Goal: Task Accomplishment & Management: Manage account settings

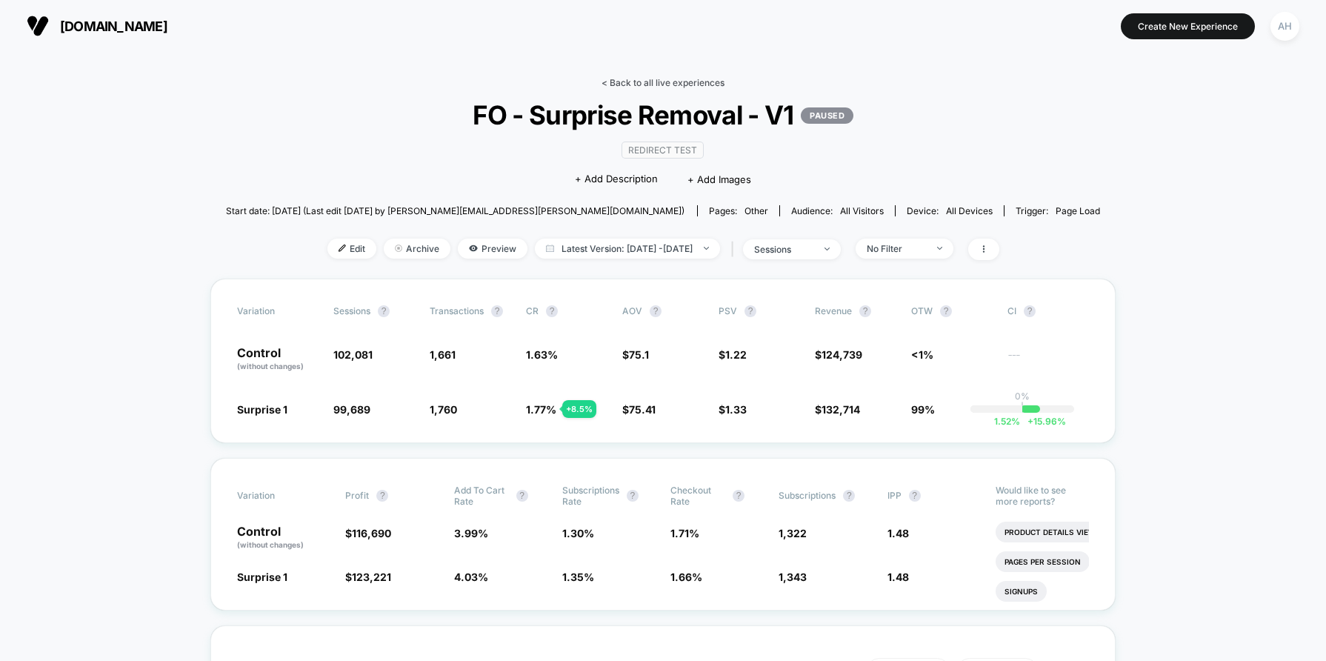
click at [641, 78] on link "< Back to all live experiences" at bounding box center [662, 82] width 123 height 11
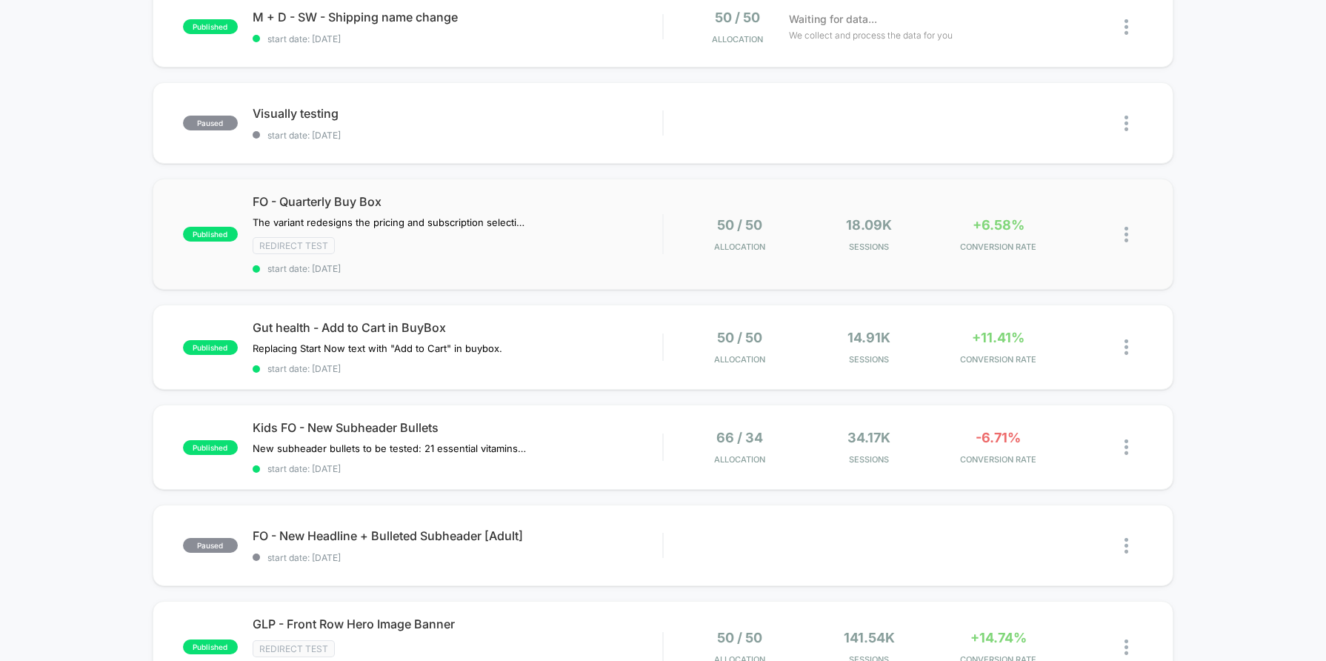
scroll to position [185, 0]
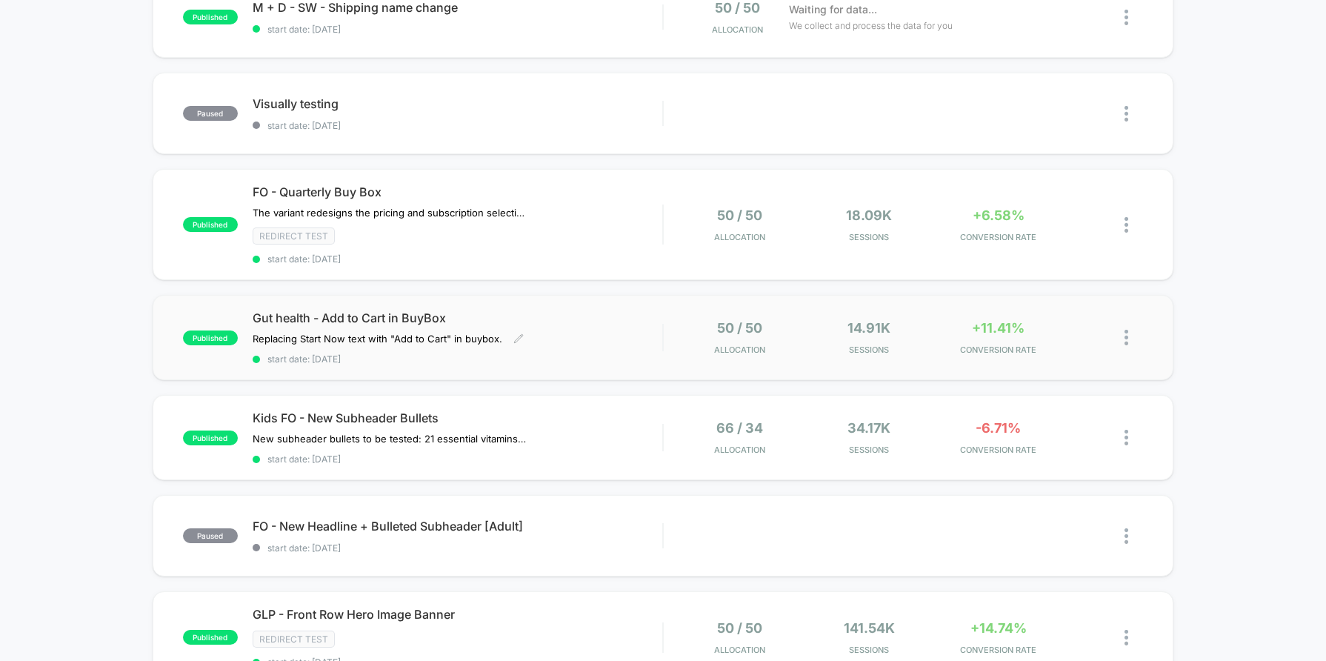
click at [596, 341] on div "Gut health - Add to Cart in BuyBox Replacing Start Now text with "Add to Cart" …" at bounding box center [458, 337] width 410 height 54
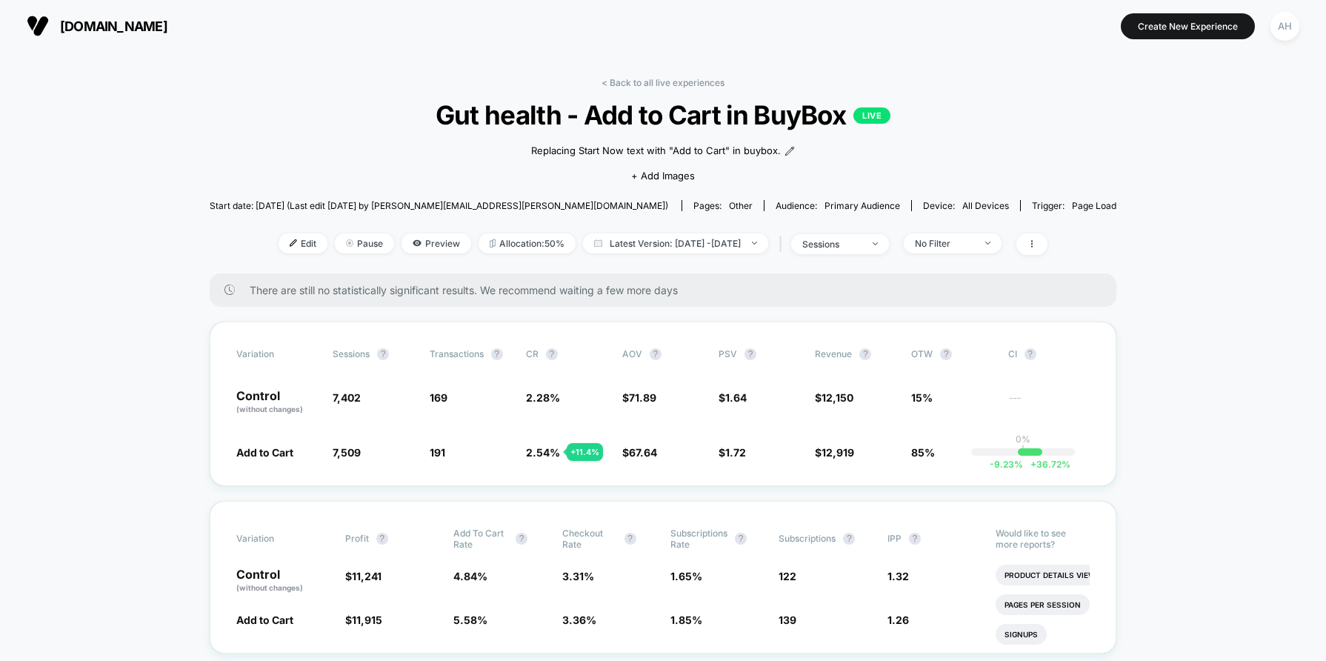
click at [629, 81] on link "< Back to all live experiences" at bounding box center [662, 82] width 123 height 11
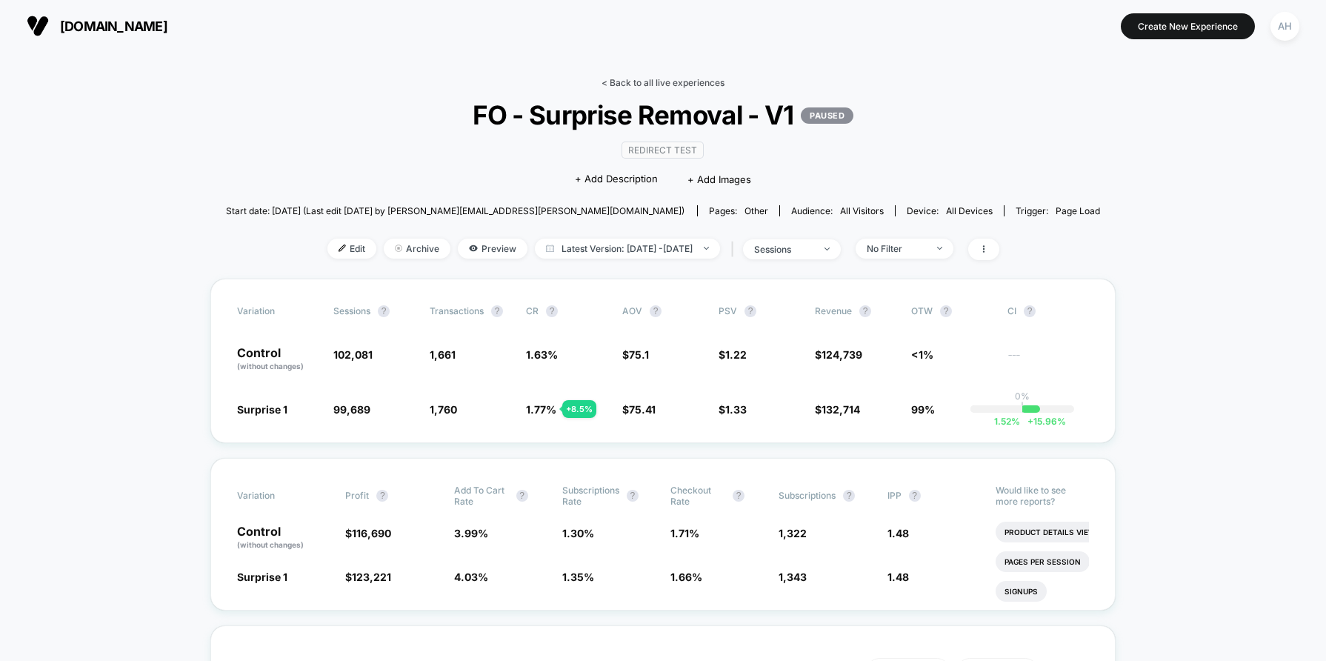
click at [692, 82] on link "< Back to all live experiences" at bounding box center [662, 82] width 123 height 11
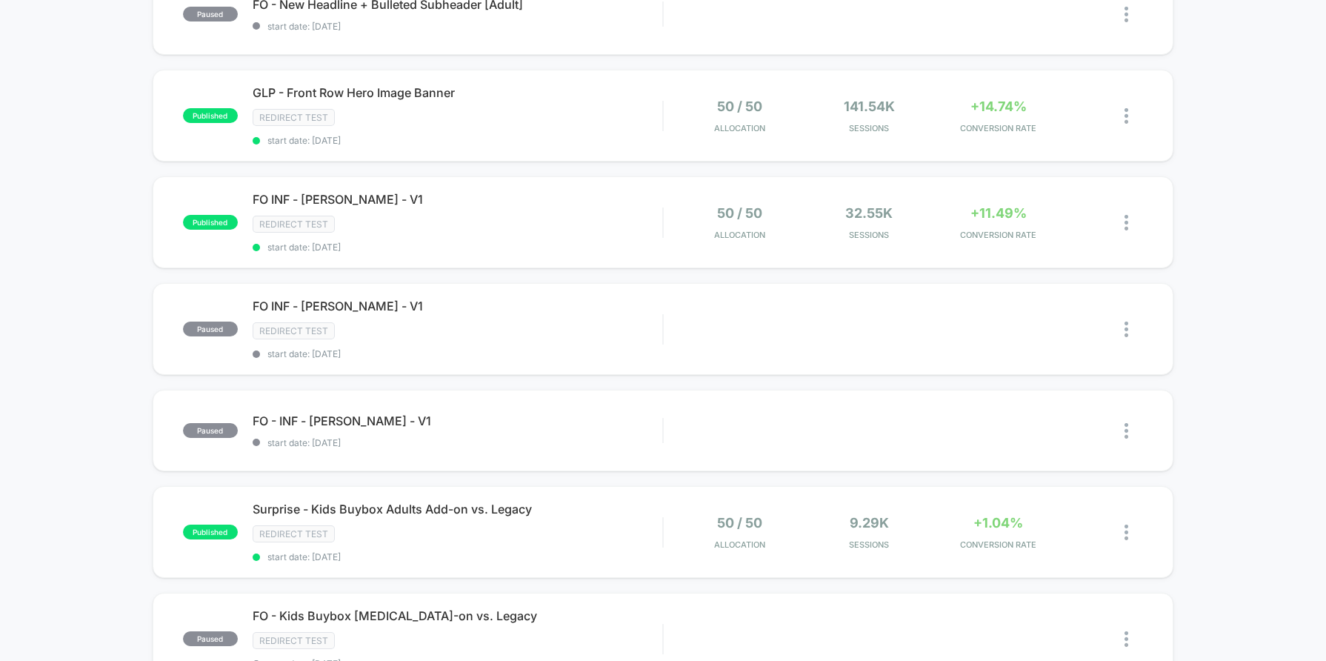
scroll to position [912, 0]
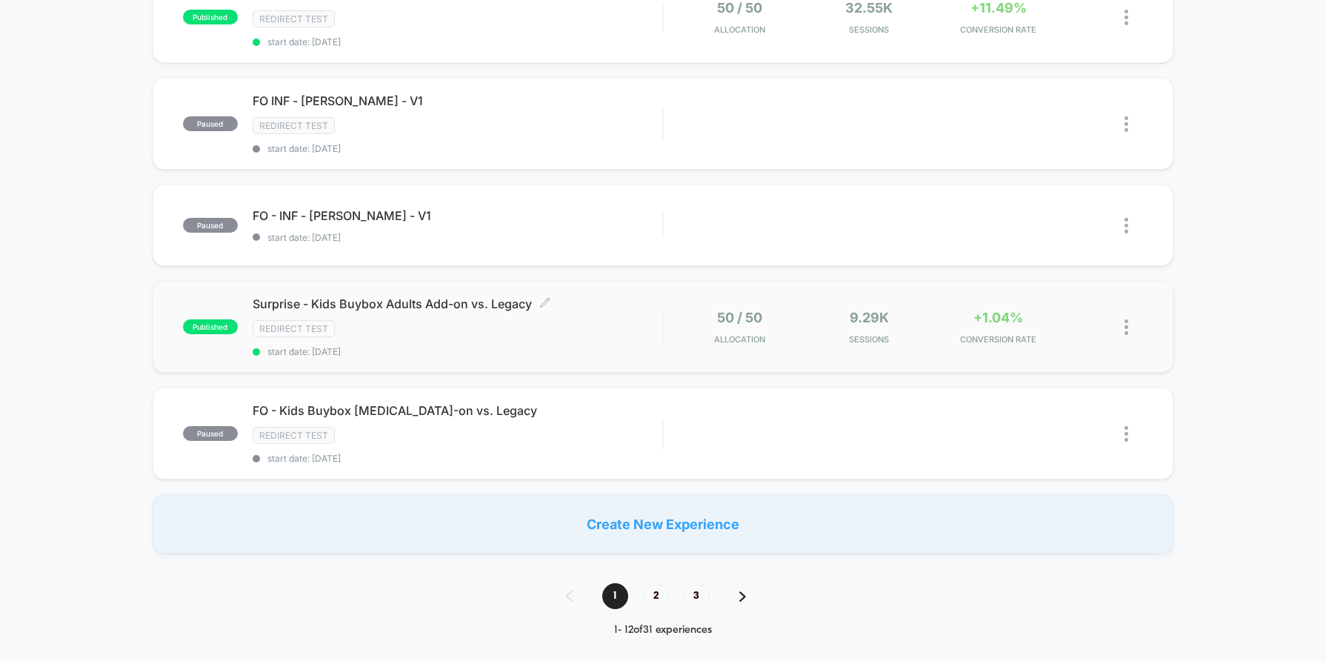
click at [598, 332] on div "Redirect Test" at bounding box center [458, 328] width 410 height 17
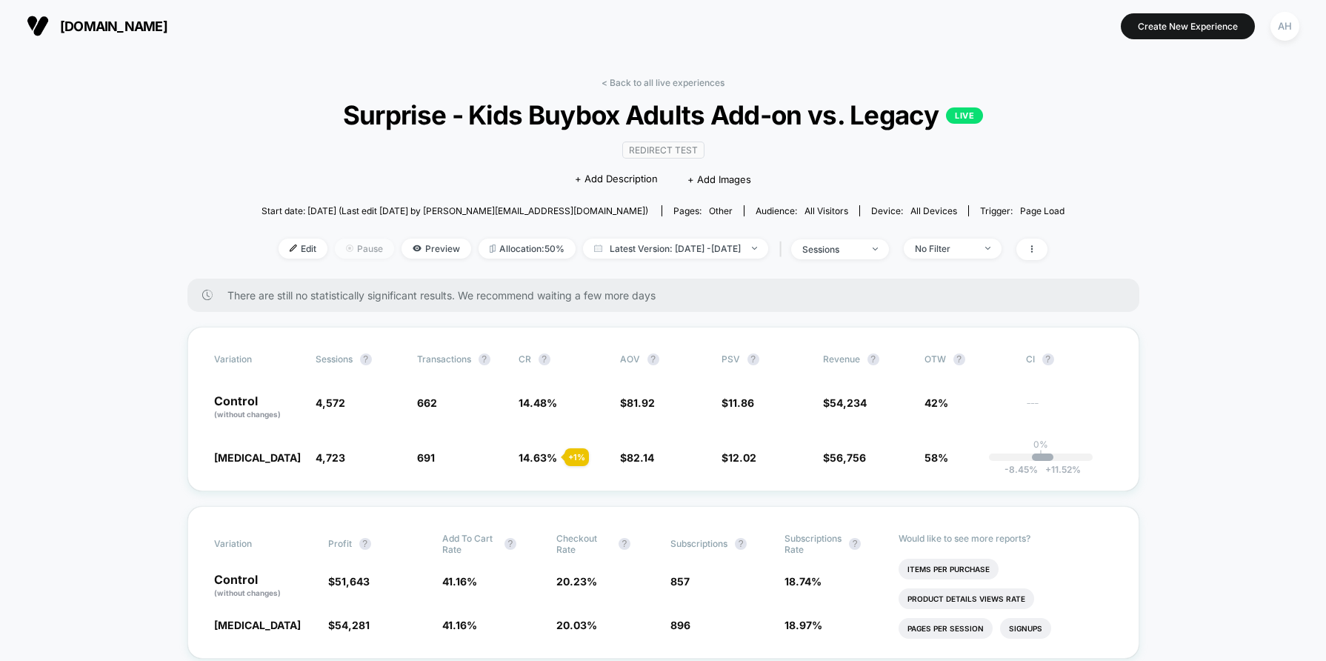
click at [346, 250] on span "Pause" at bounding box center [364, 248] width 59 height 20
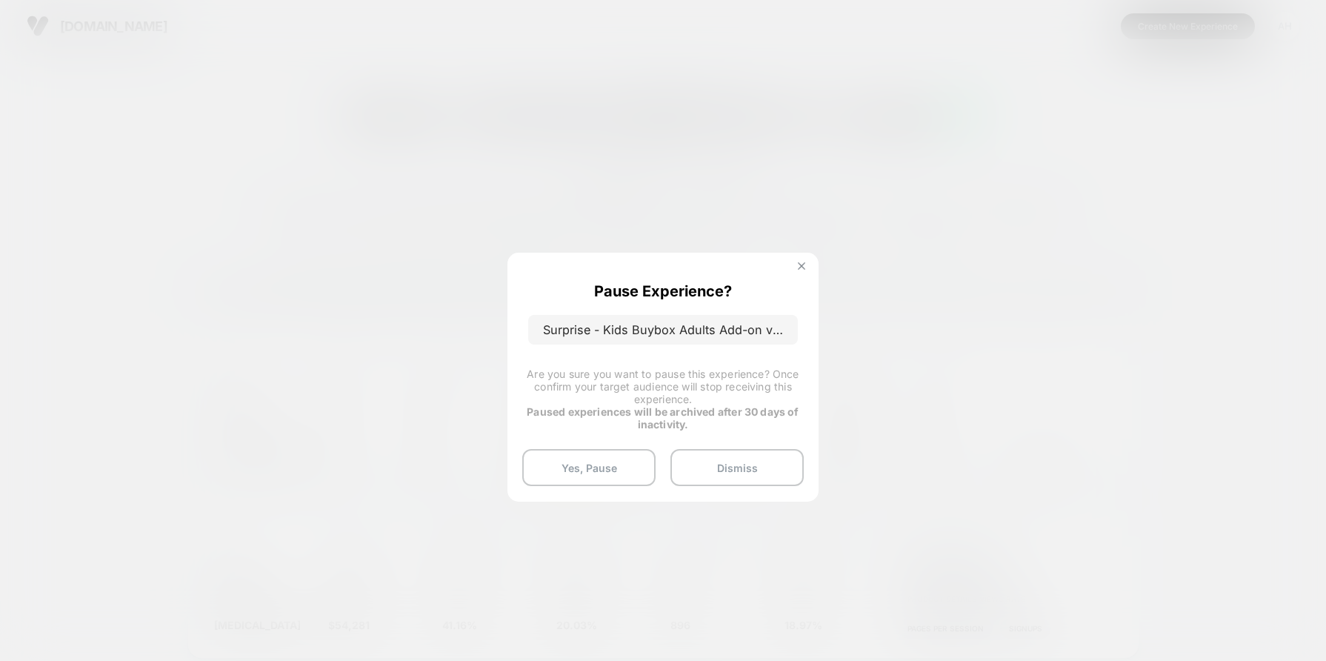
click at [798, 265] on img at bounding box center [801, 265] width 7 height 7
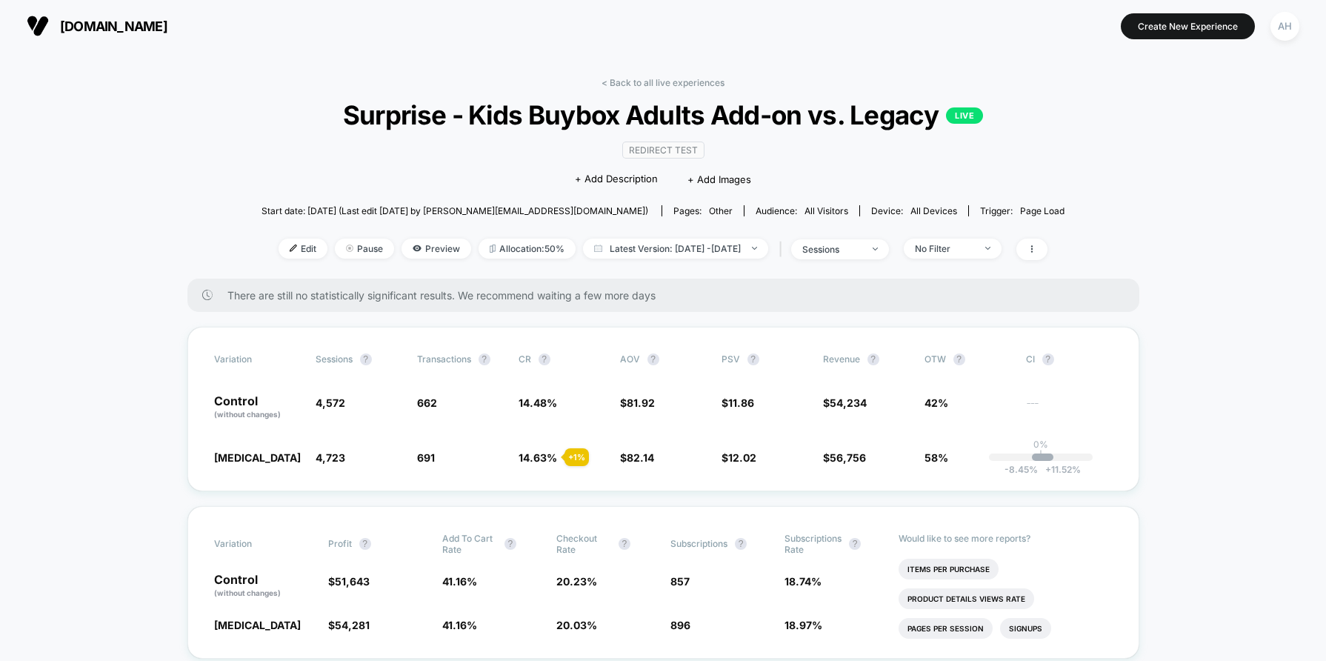
click at [641, 80] on link "< Back to all live experiences" at bounding box center [662, 82] width 123 height 11
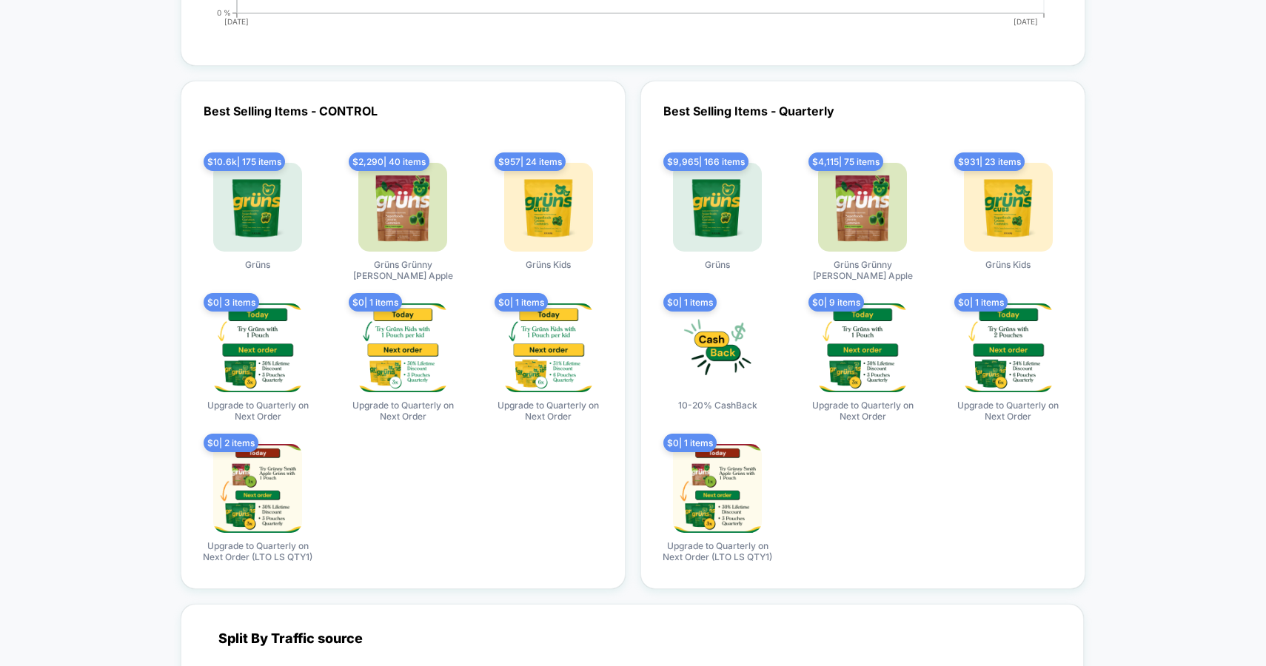
scroll to position [4626, 0]
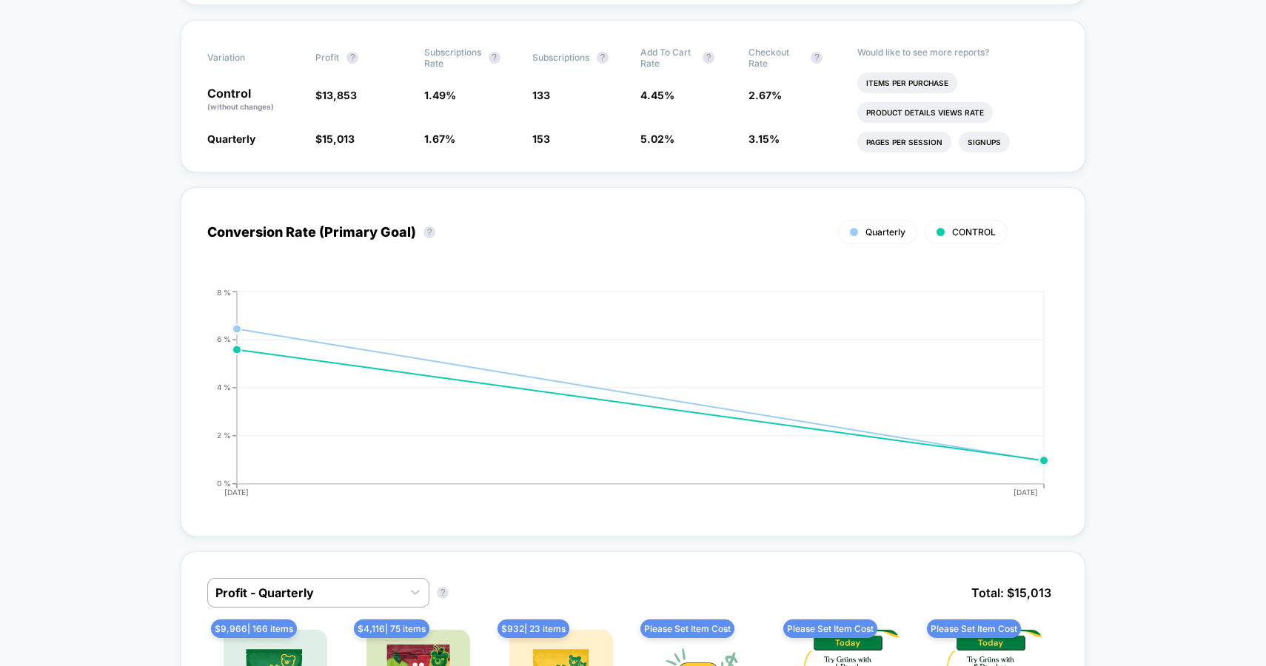
scroll to position [0, 0]
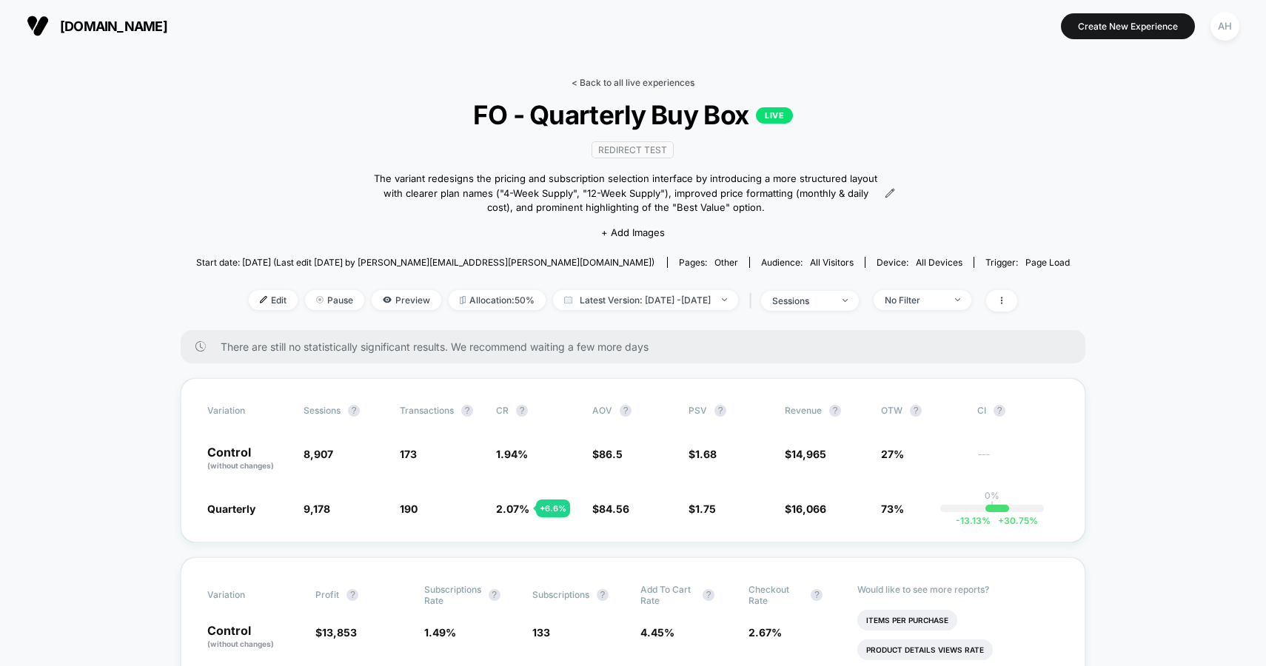
click at [619, 81] on link "< Back to all live experiences" at bounding box center [633, 82] width 123 height 11
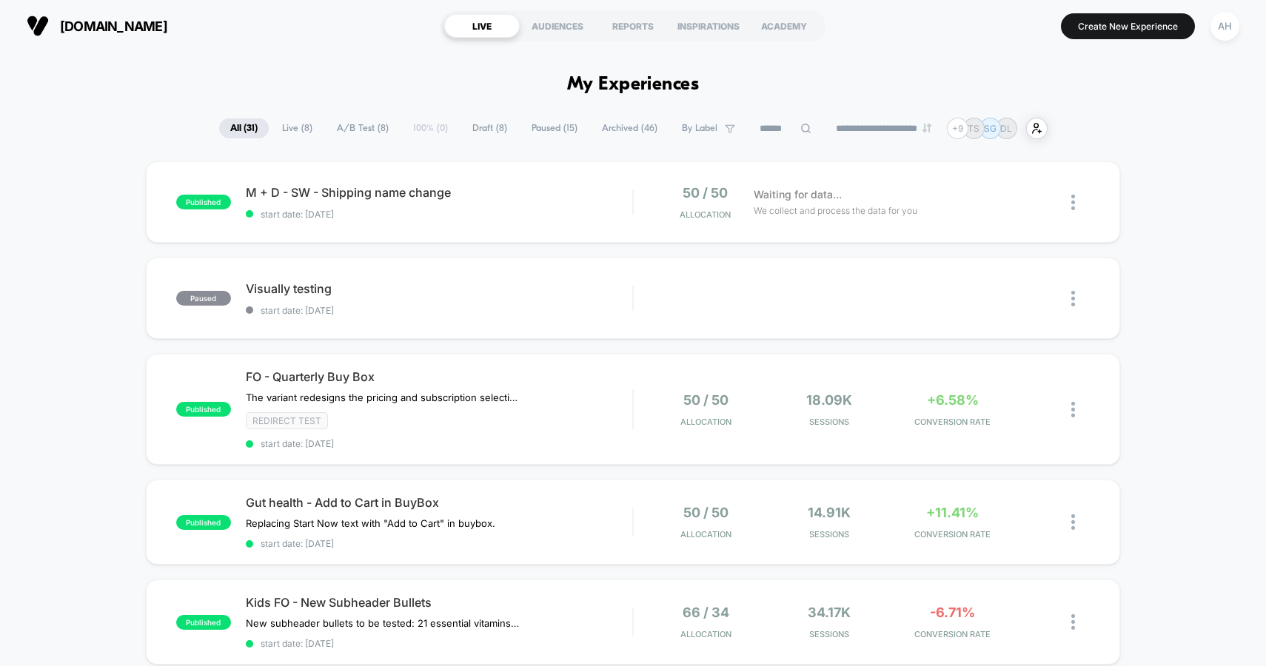
click at [518, 194] on span "M + D - SW - Shipping name change Click to edit experience details" at bounding box center [439, 192] width 387 height 15
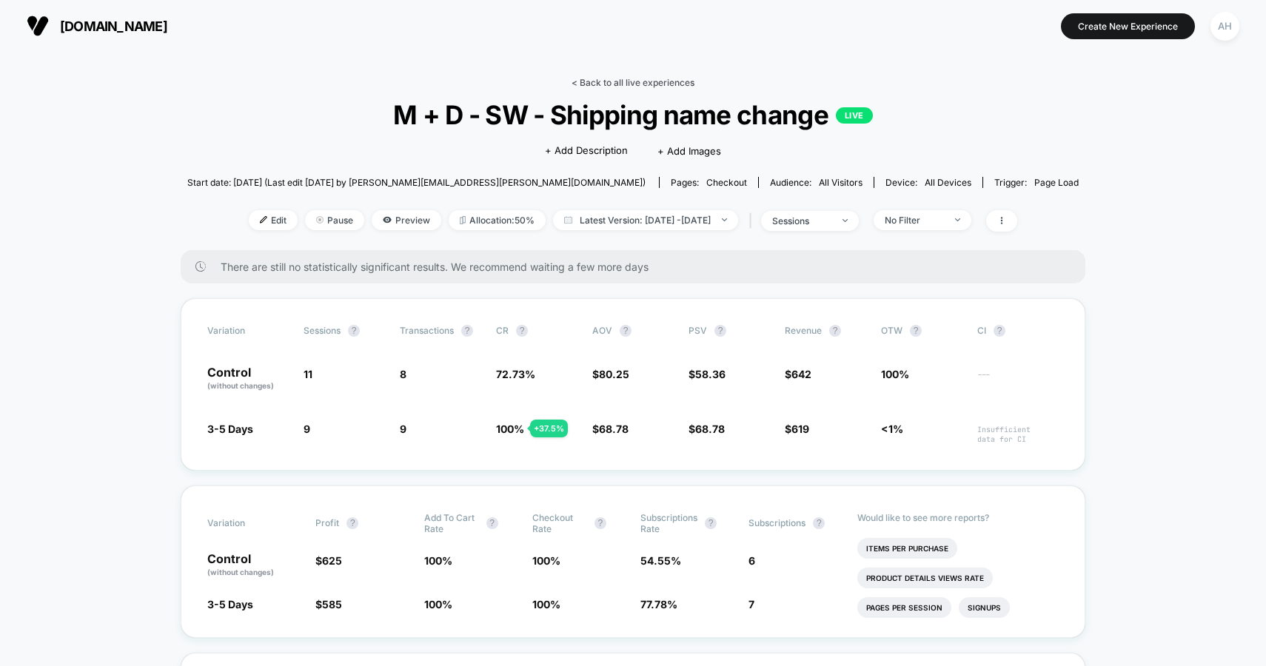
click at [627, 81] on link "< Back to all live experiences" at bounding box center [633, 82] width 123 height 11
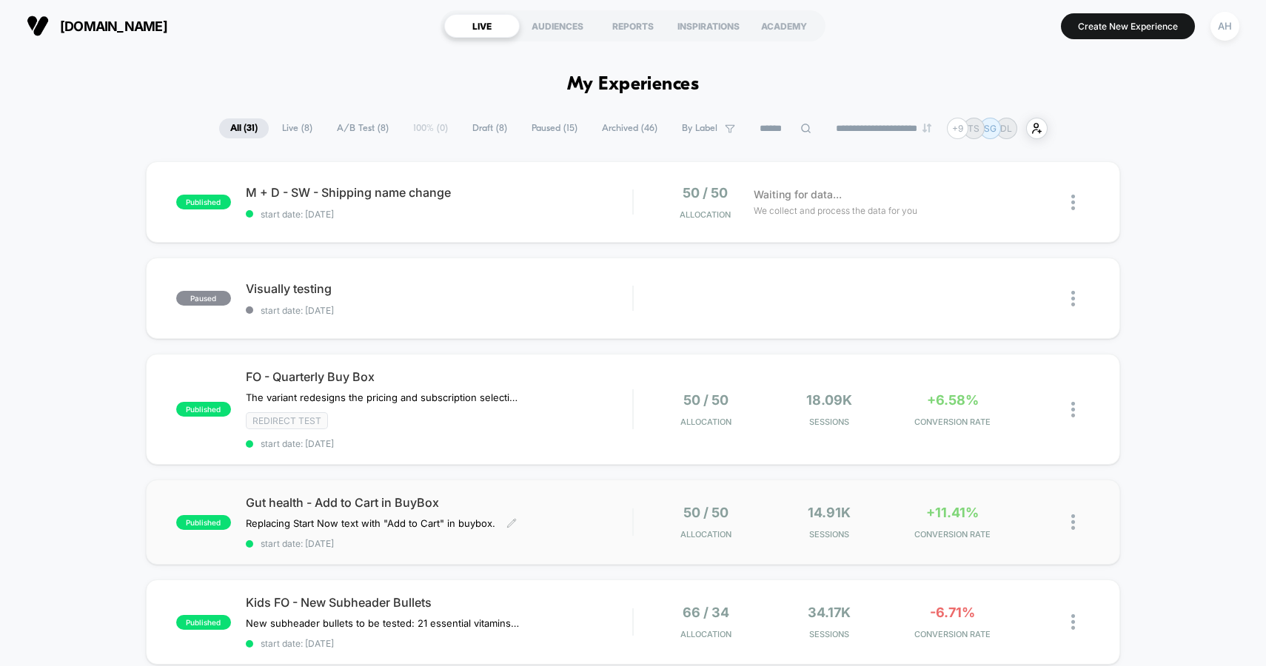
click at [580, 521] on div "Gut health - Add to Cart in BuyBox Replacing Start Now text with "Add to Cart" …" at bounding box center [439, 522] width 387 height 54
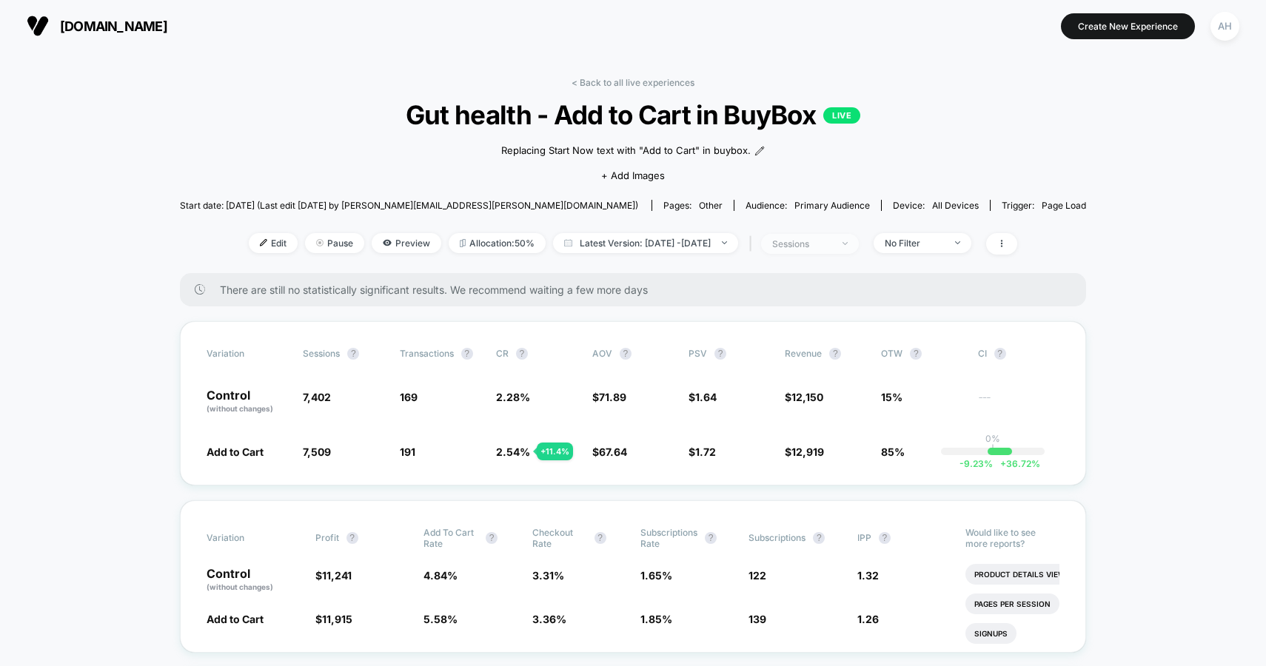
click at [848, 242] on img at bounding box center [845, 243] width 5 height 3
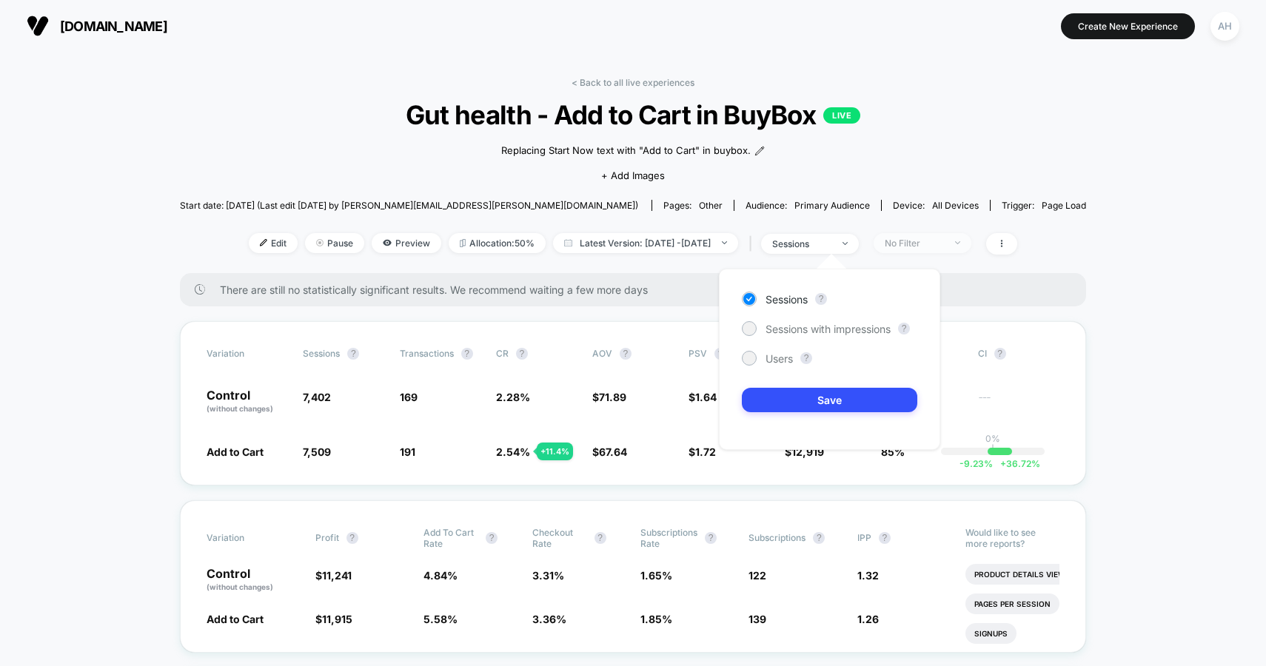
click at [941, 240] on div "No Filter" at bounding box center [914, 243] width 59 height 11
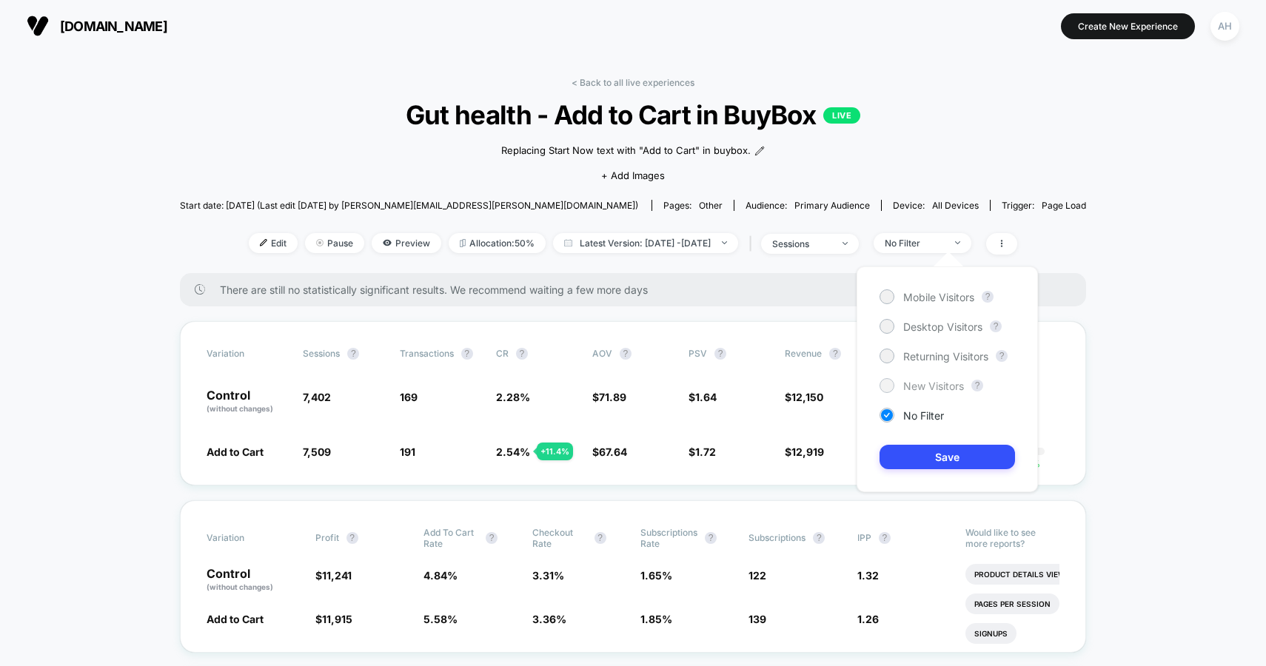
click at [922, 382] on span "New Visitors" at bounding box center [933, 386] width 61 height 13
click at [928, 458] on button "Save" at bounding box center [948, 457] width 136 height 24
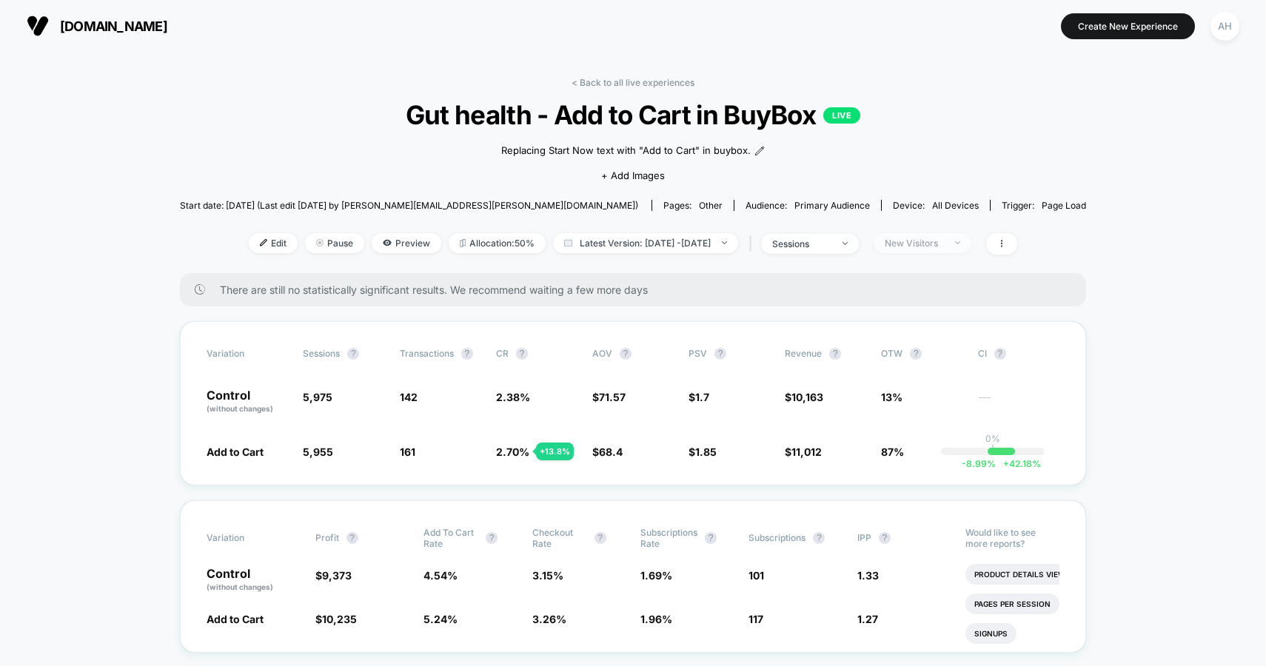
click at [944, 247] on div "New Visitors" at bounding box center [914, 243] width 59 height 11
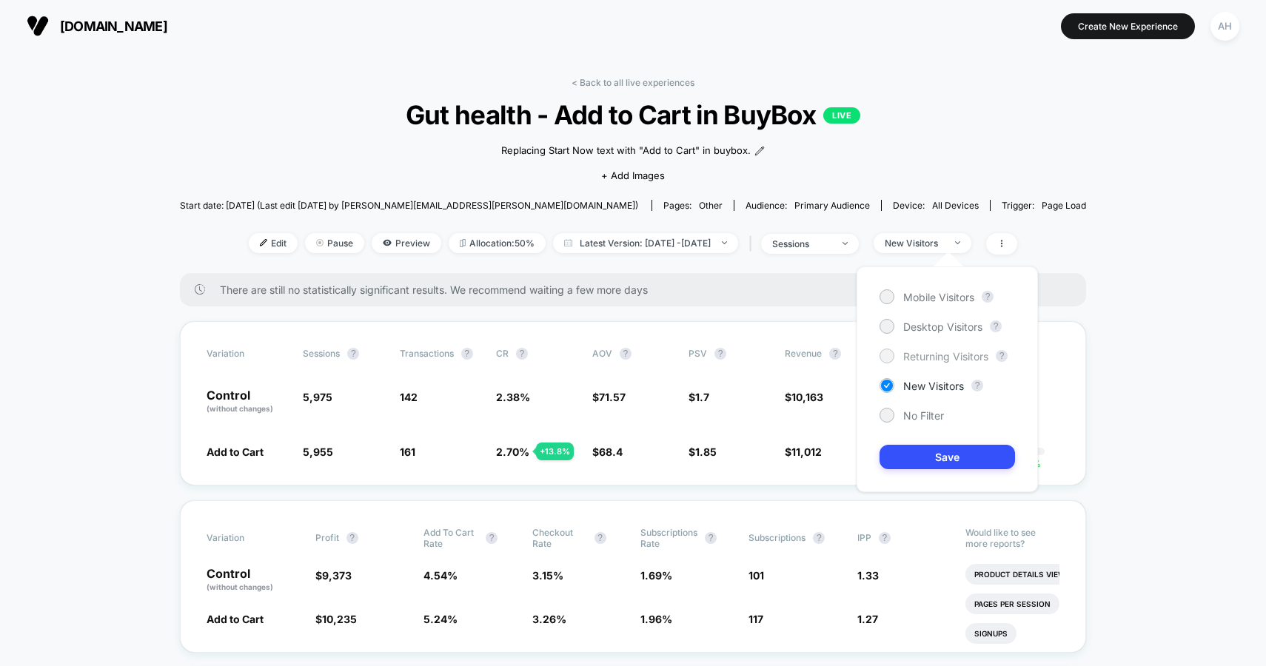
click at [927, 362] on span "Returning Visitors" at bounding box center [945, 356] width 85 height 13
click at [934, 464] on button "Save" at bounding box center [948, 457] width 136 height 24
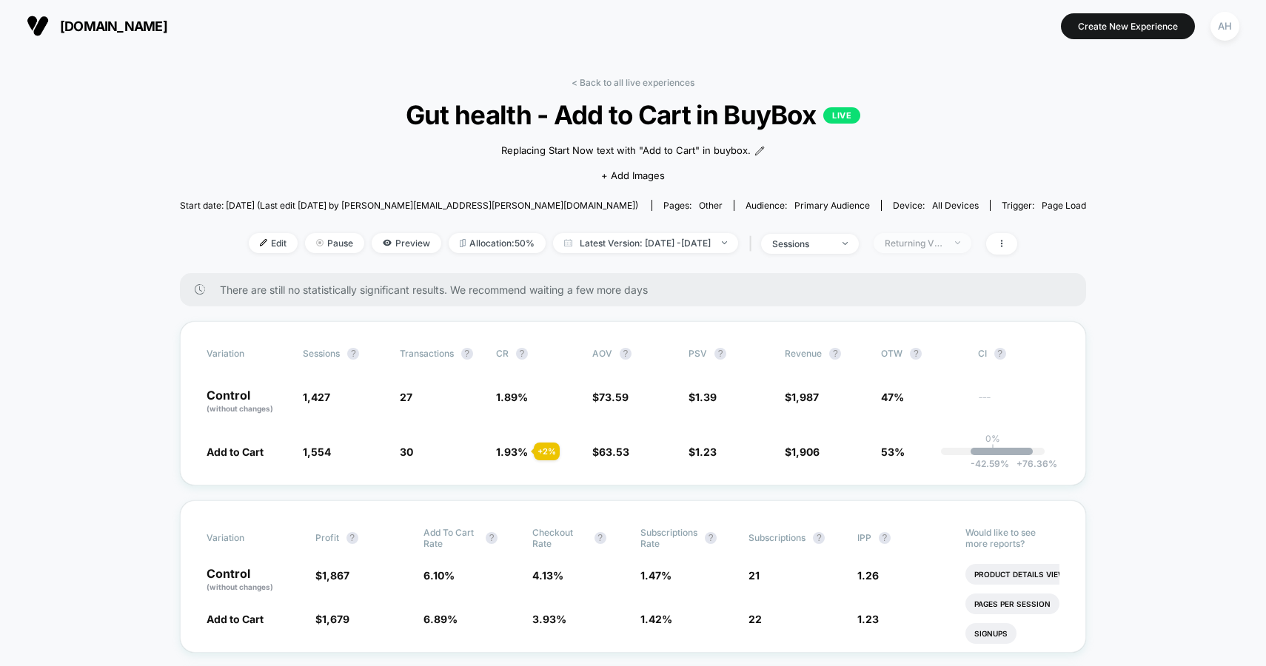
click at [938, 241] on div "Returning Visitors" at bounding box center [914, 243] width 59 height 11
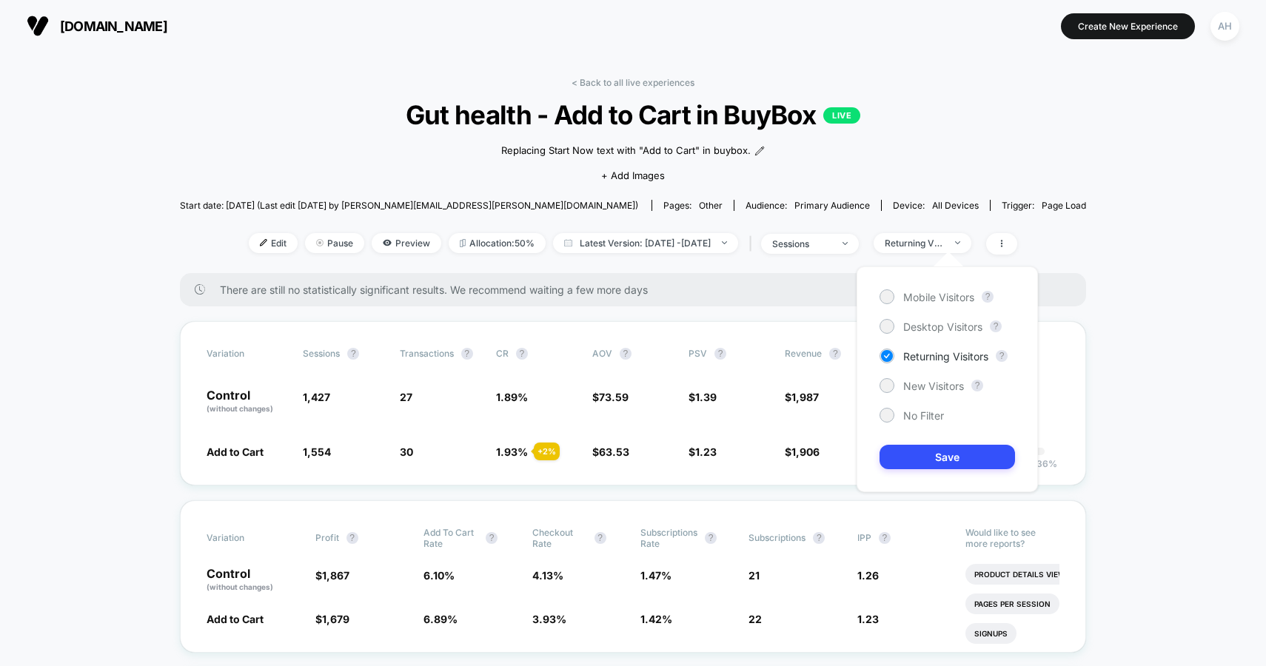
click at [928, 285] on div "Mobile Visitors ? Desktop Visitors ? Returning Visitors ? New Visitors ? No Fil…" at bounding box center [947, 380] width 181 height 226
click at [927, 295] on span "Mobile Visitors" at bounding box center [938, 297] width 71 height 13
click at [932, 452] on button "Save" at bounding box center [948, 457] width 136 height 24
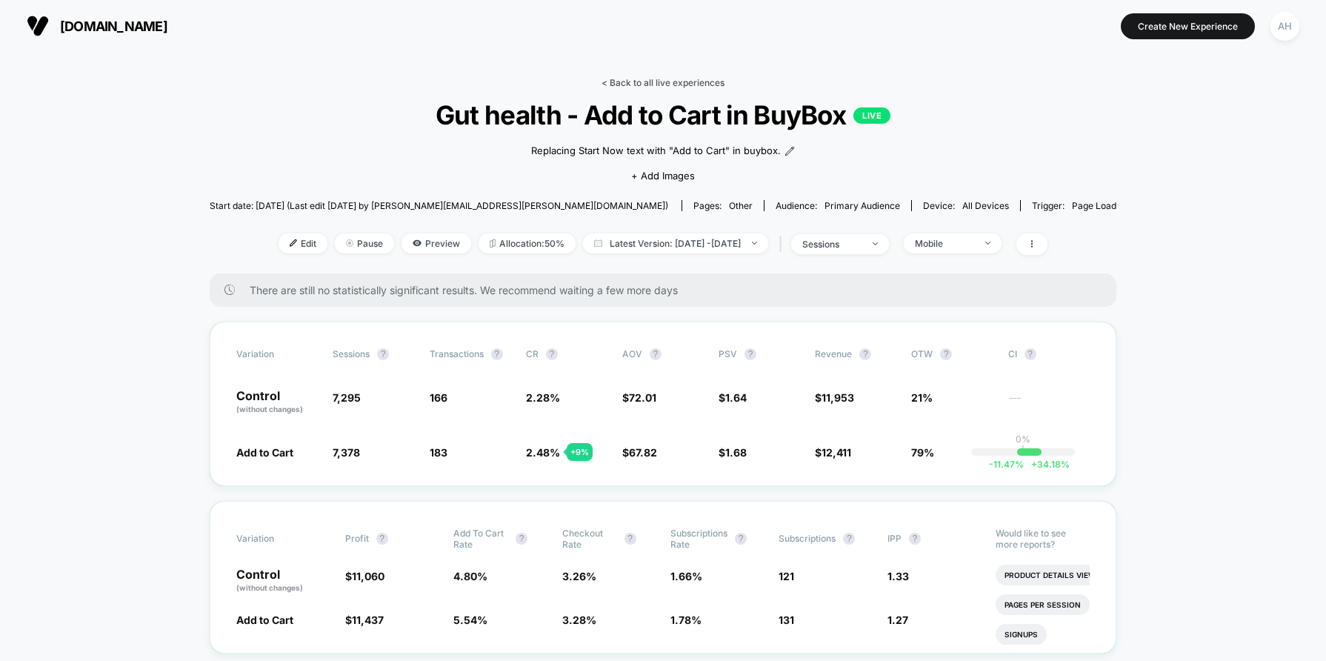
click at [651, 82] on link "< Back to all live experiences" at bounding box center [662, 82] width 123 height 11
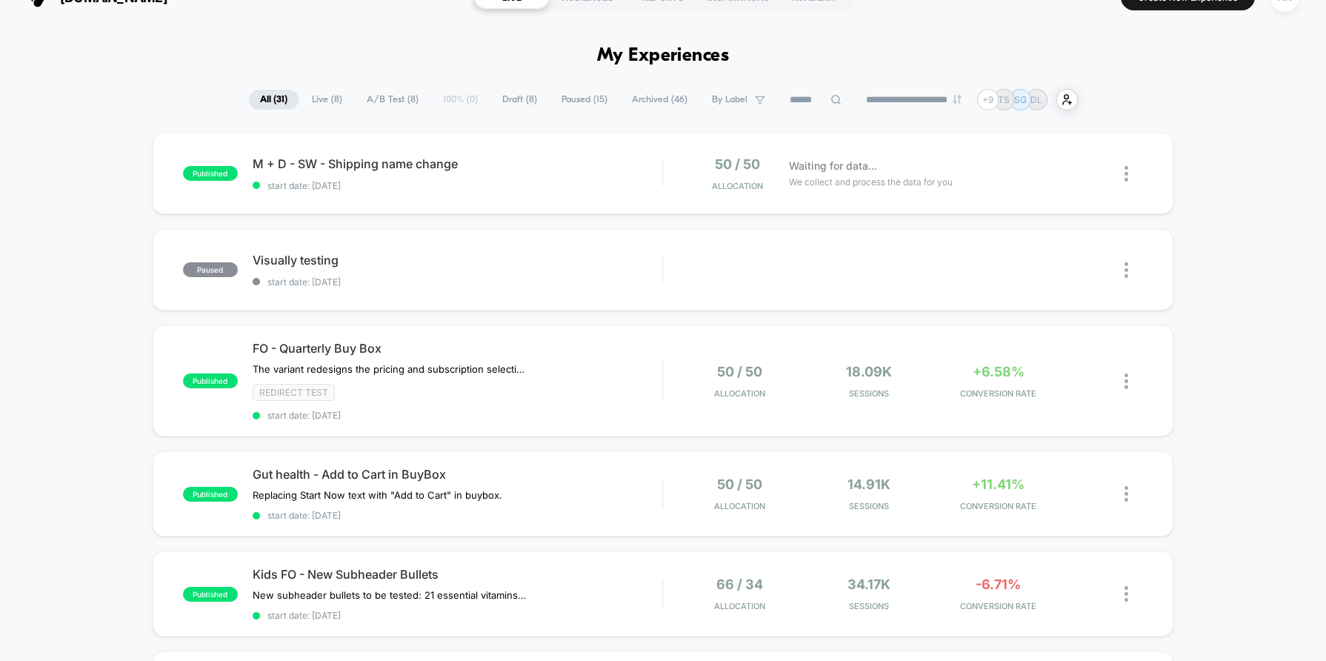
scroll to position [29, 0]
